Goal: Information Seeking & Learning: Learn about a topic

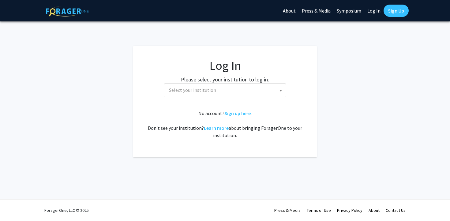
select select
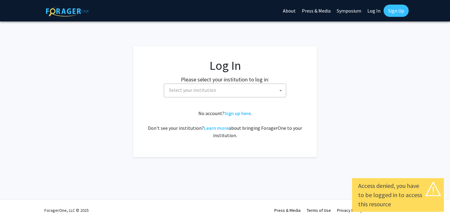
select select
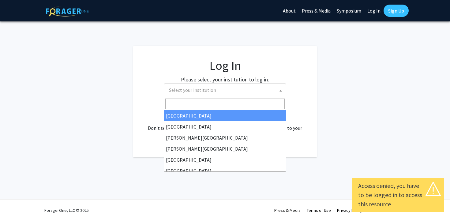
click at [198, 90] on span "Select your institution" at bounding box center [192, 90] width 47 height 6
type input "dre"
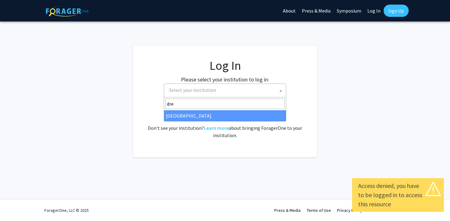
select select "6"
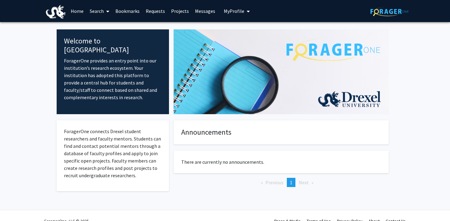
click at [97, 14] on link "Search" at bounding box center [100, 10] width 26 height 21
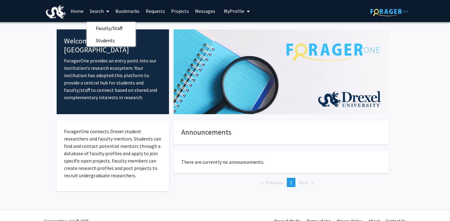
click at [81, 11] on link "Home" at bounding box center [77, 10] width 19 height 21
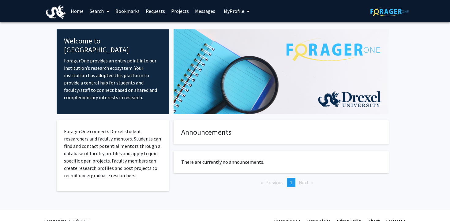
click at [81, 11] on link "Home" at bounding box center [77, 10] width 19 height 21
click at [79, 11] on link "Home" at bounding box center [77, 10] width 19 height 21
click at [98, 11] on link "Search" at bounding box center [100, 10] width 26 height 21
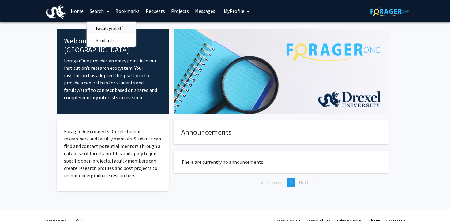
click at [104, 30] on span "Faculty/Staff" at bounding box center [109, 28] width 45 height 12
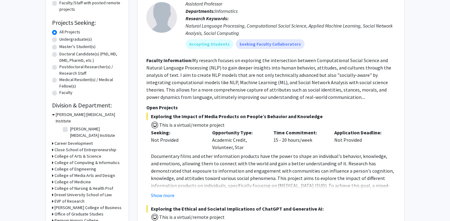
scroll to position [92, 0]
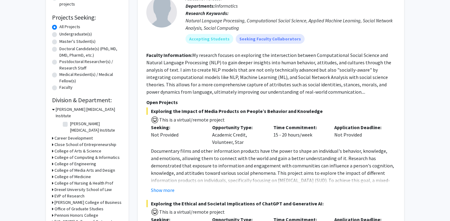
click at [80, 121] on label "A.J. Drexel Autism Institute" at bounding box center [95, 127] width 51 height 13
click at [74, 121] on input "A.J. Drexel Autism Institute" at bounding box center [72, 123] width 4 height 4
checkbox input "true"
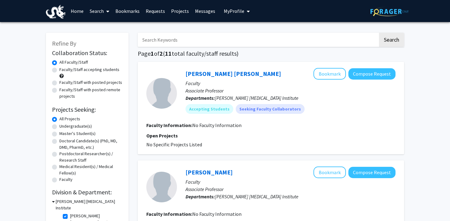
click at [69, 213] on fg-checkbox "A.J. Drexel Autism Institute A.J. Drexel Autism Institute" at bounding box center [92, 219] width 58 height 13
click at [59, 125] on label "Undergraduate(s)" at bounding box center [75, 126] width 32 height 6
click at [59, 125] on input "Undergraduate(s)" at bounding box center [61, 125] width 4 height 4
radio input "true"
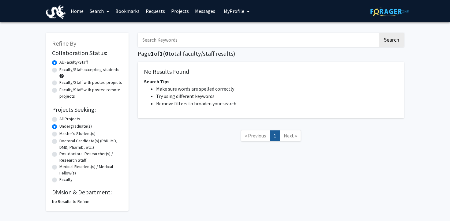
click at [102, 71] on label "Faculty/Staff accepting students" at bounding box center [89, 69] width 60 height 6
click at [63, 70] on input "Faculty/Staff accepting students" at bounding box center [61, 68] width 4 height 4
radio input "true"
click at [66, 119] on label "All Projects" at bounding box center [69, 119] width 21 height 6
click at [63, 119] on input "All Projects" at bounding box center [61, 118] width 4 height 4
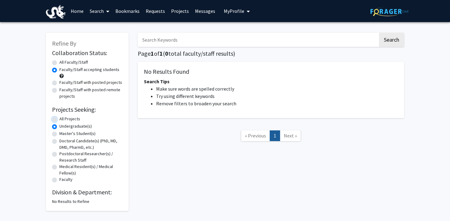
radio input "true"
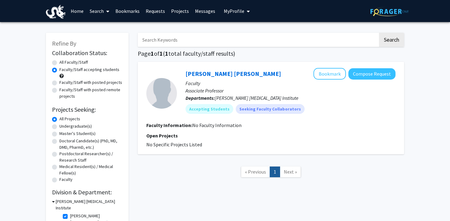
click at [70, 213] on label "A.J. Drexel Autism Institute" at bounding box center [95, 219] width 51 height 13
click at [70, 213] on input "A.J. Drexel Autism Institute" at bounding box center [72, 215] width 4 height 4
checkbox input "false"
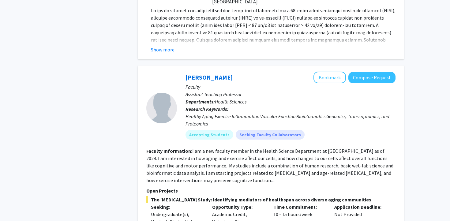
scroll to position [1216, 0]
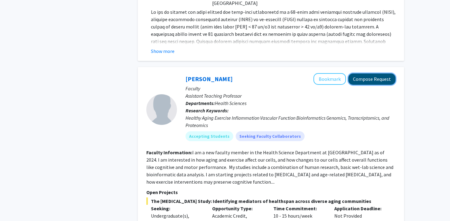
click at [382, 73] on button "Compose Request" at bounding box center [371, 78] width 47 height 11
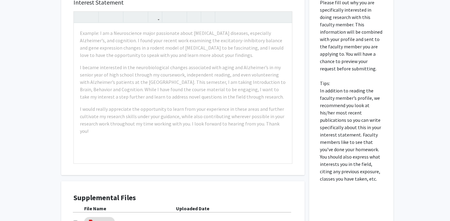
scroll to position [288, 0]
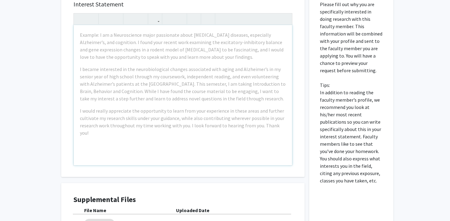
click at [232, 133] on div "Example: I am a Neuroscience major passionate about neurodegenerative diseases,…" at bounding box center [183, 95] width 218 height 140
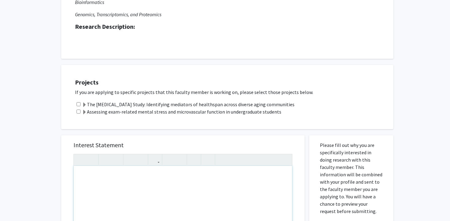
scroll to position [146, 0]
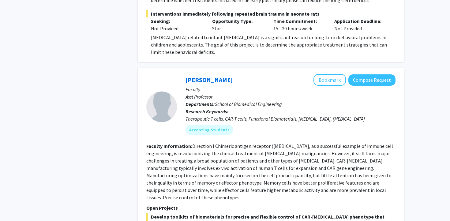
scroll to position [2529, 0]
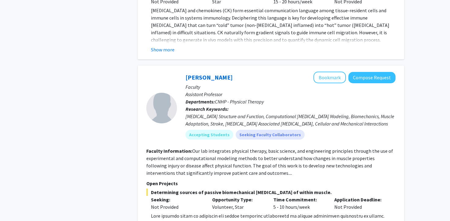
scroll to position [2932, 0]
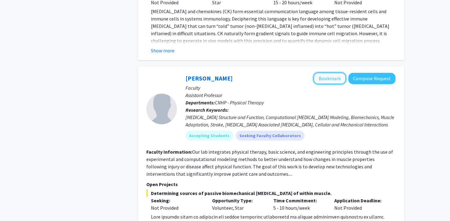
click at [331, 73] on button "Bookmark" at bounding box center [330, 79] width 32 height 12
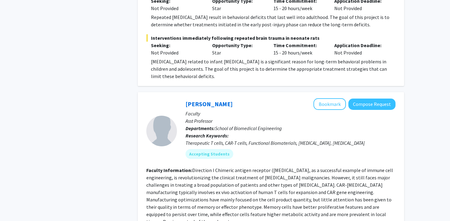
scroll to position [2500, 0]
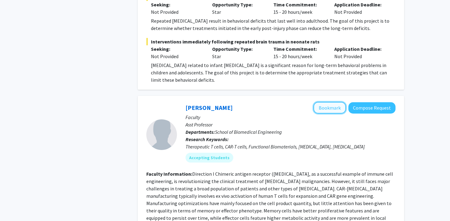
click at [324, 102] on button "Bookmark" at bounding box center [330, 108] width 32 height 12
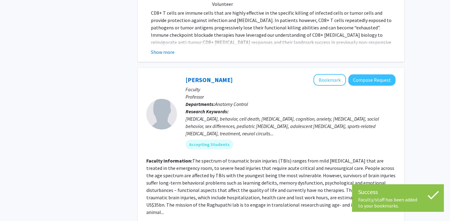
scroll to position [2265, 0]
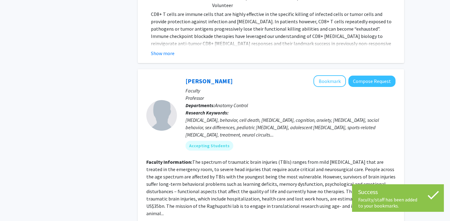
click at [328, 87] on p "Faculty" at bounding box center [291, 90] width 210 height 7
click at [327, 75] on button "Bookmark" at bounding box center [330, 81] width 32 height 12
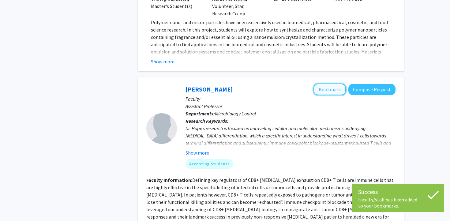
click at [330, 84] on button "Bookmark" at bounding box center [330, 90] width 32 height 12
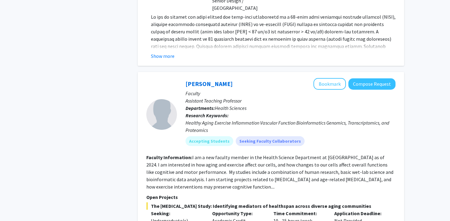
scroll to position [1209, 0]
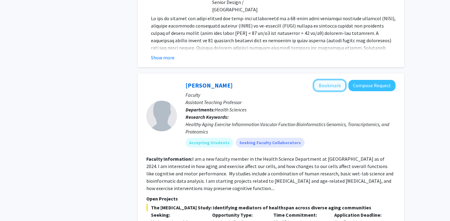
click at [344, 80] on button "Bookmark" at bounding box center [330, 86] width 32 height 12
